Goal: Find specific page/section: Find specific page/section

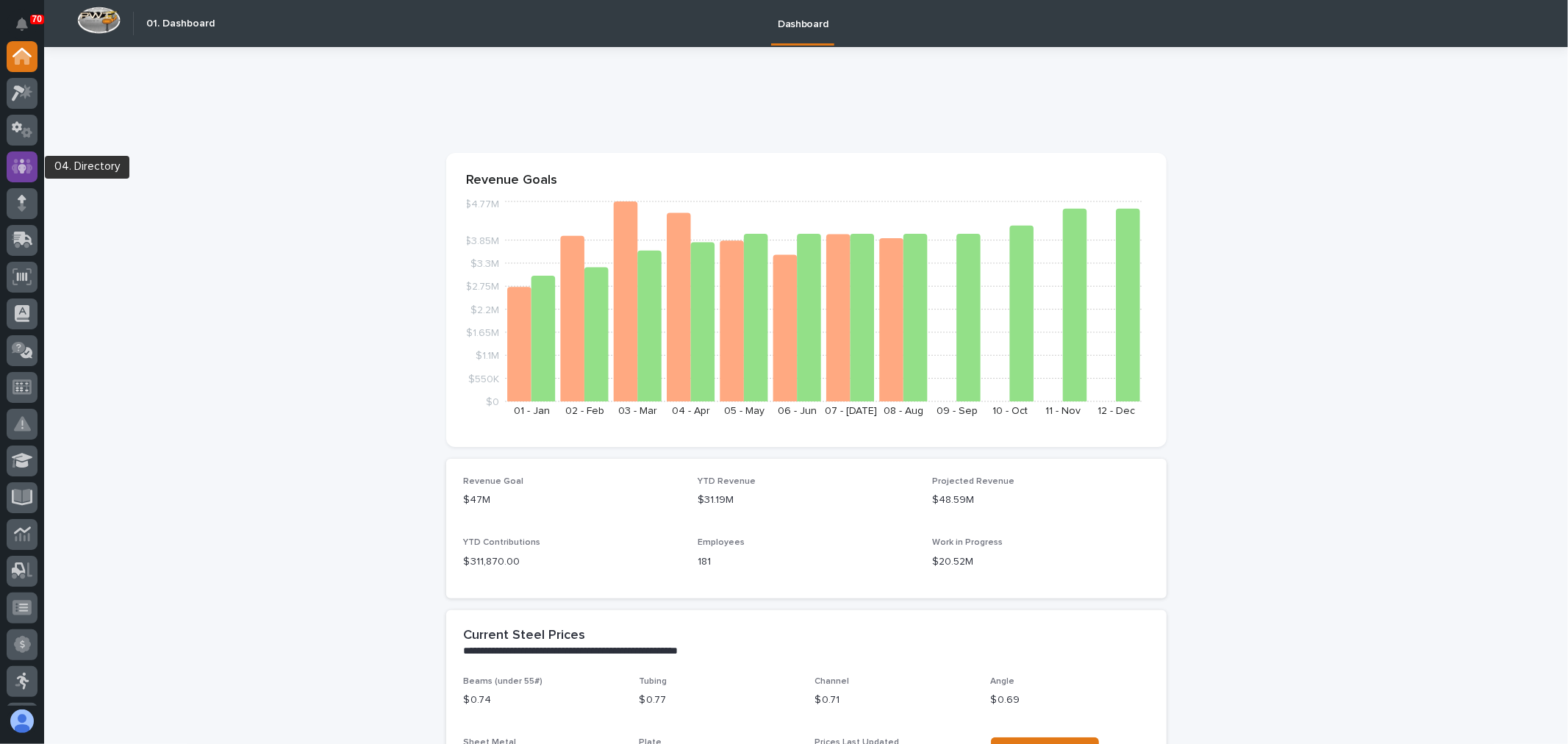
click at [19, 171] on icon at bounding box center [22, 167] width 21 height 17
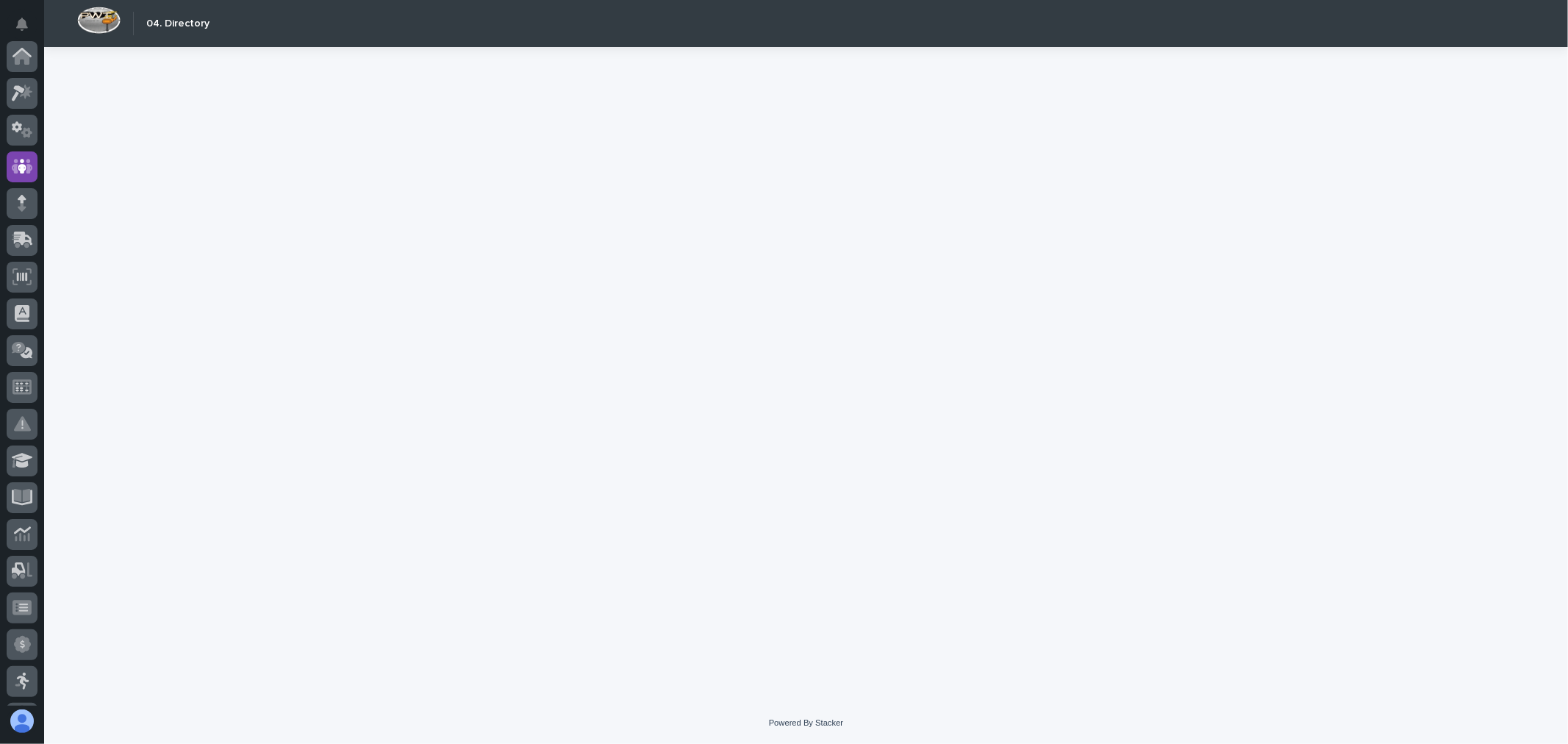
scroll to position [110, 0]
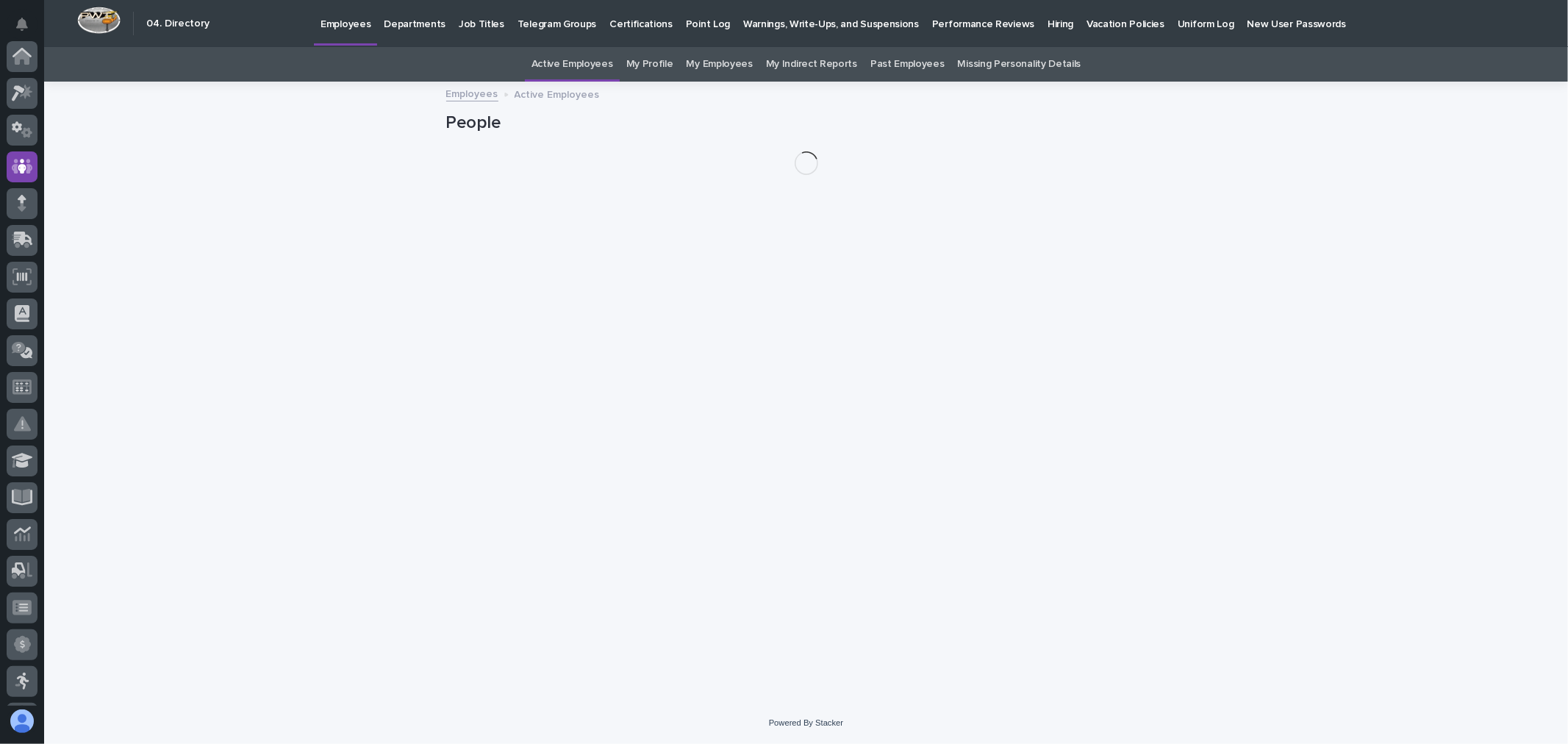
scroll to position [110, 0]
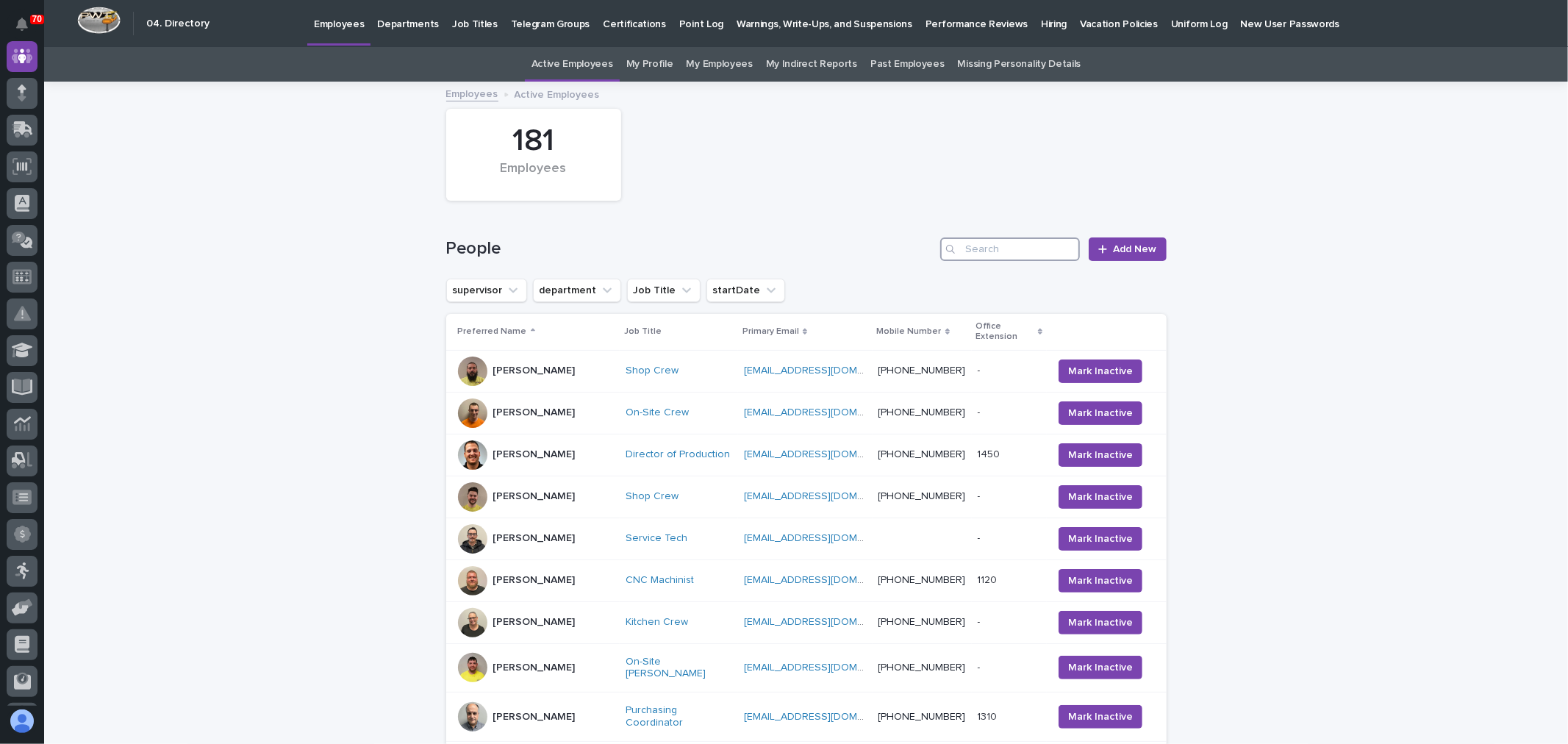
click at [1011, 245] on input "Search" at bounding box center [1010, 250] width 140 height 24
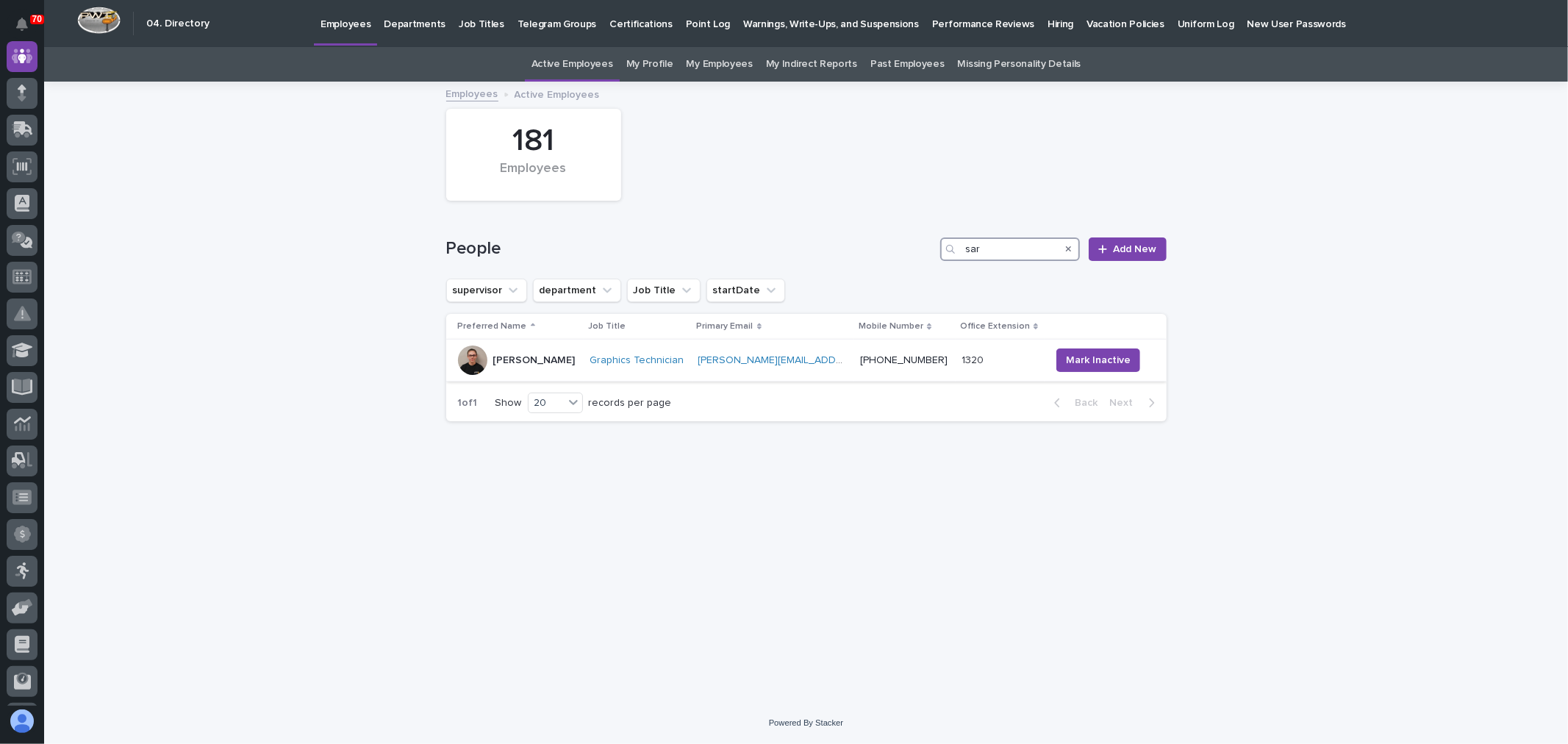
type input "sar"
click at [498, 357] on p "[PERSON_NAME]" at bounding box center [534, 361] width 82 height 13
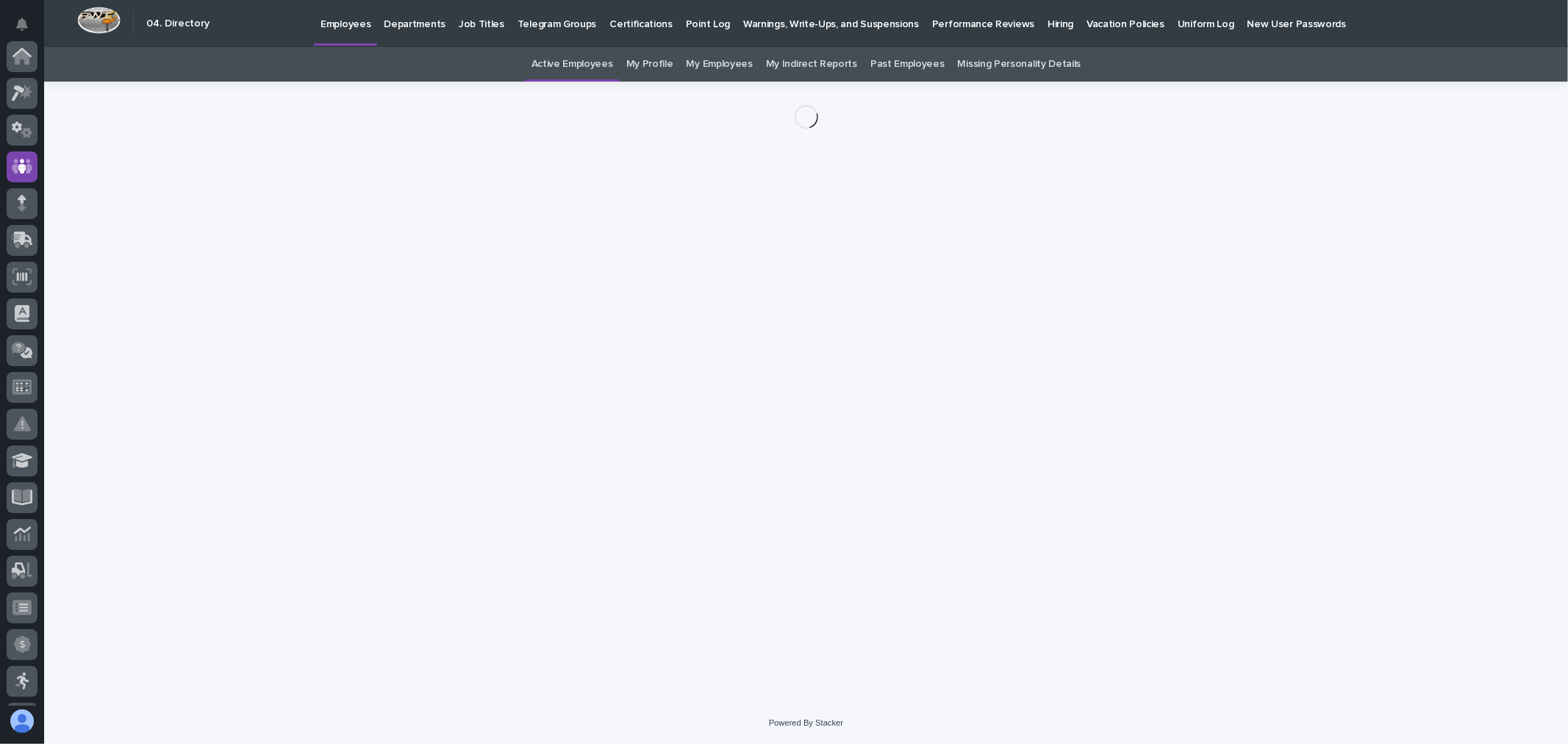
scroll to position [110, 0]
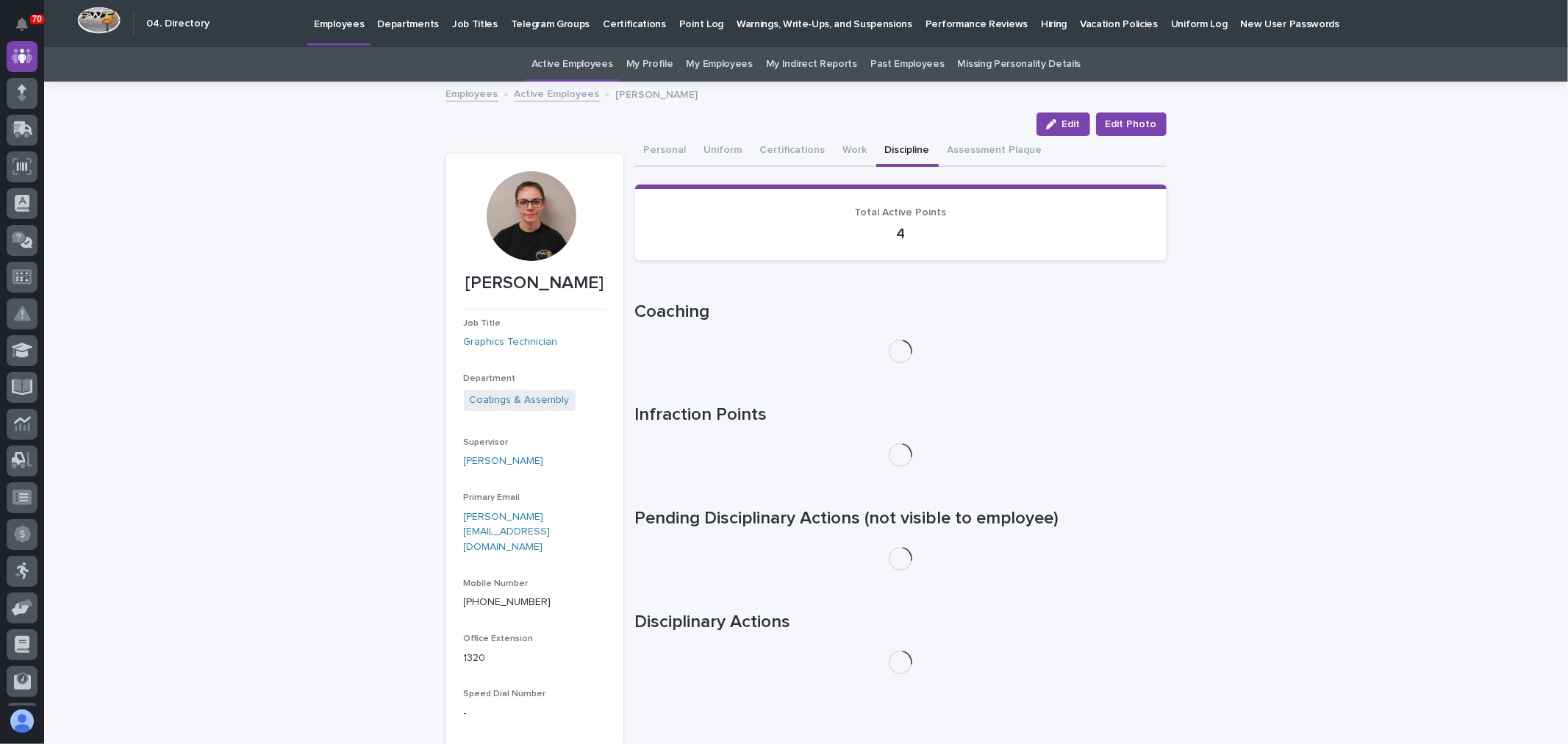
click at [877, 149] on button "Discipline" at bounding box center [908, 152] width 63 height 30
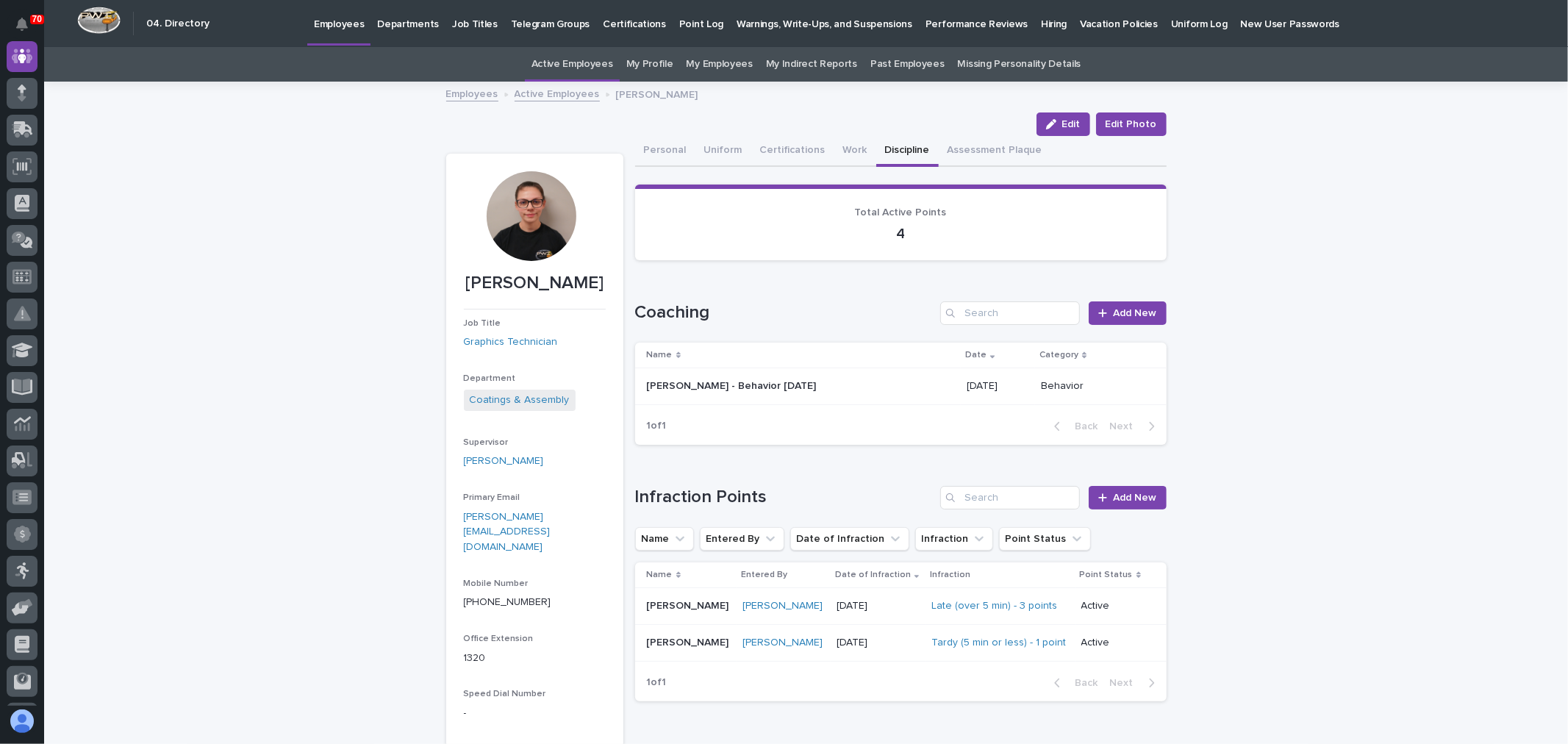
click at [831, 383] on p at bounding box center [776, 386] width 257 height 13
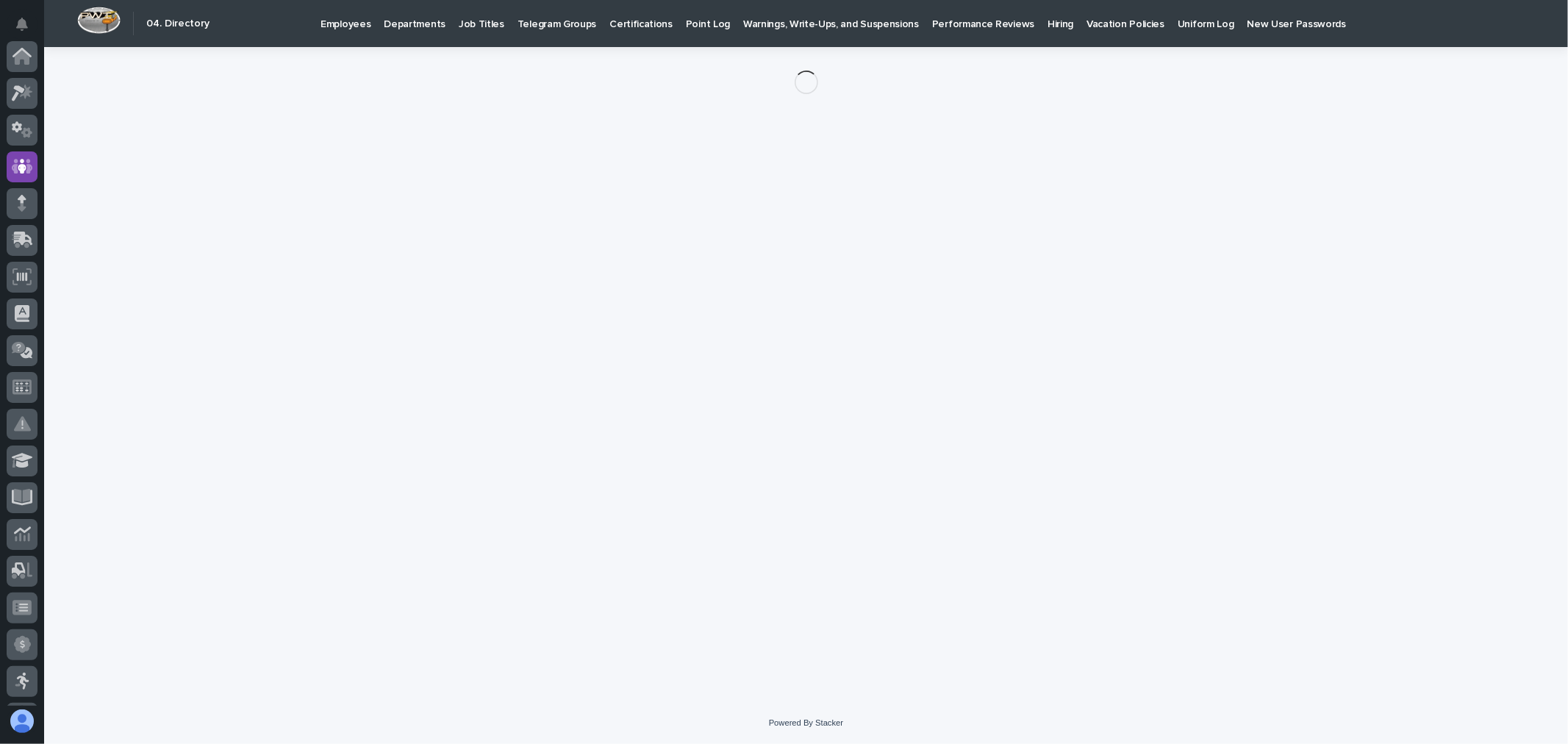
scroll to position [110, 0]
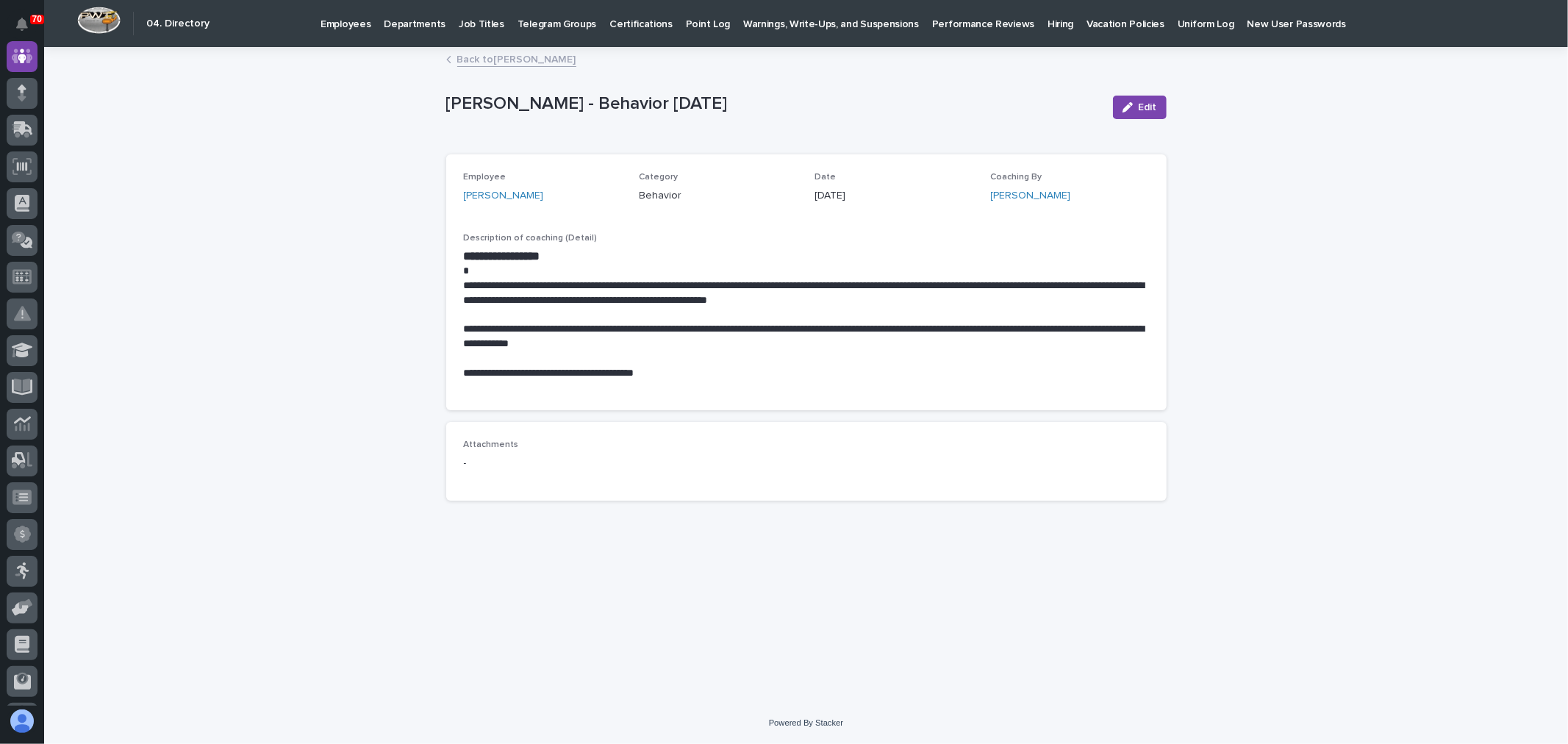
click at [680, 368] on p "**********" at bounding box center [806, 373] width 685 height 14
